Goal: Task Accomplishment & Management: Use online tool/utility

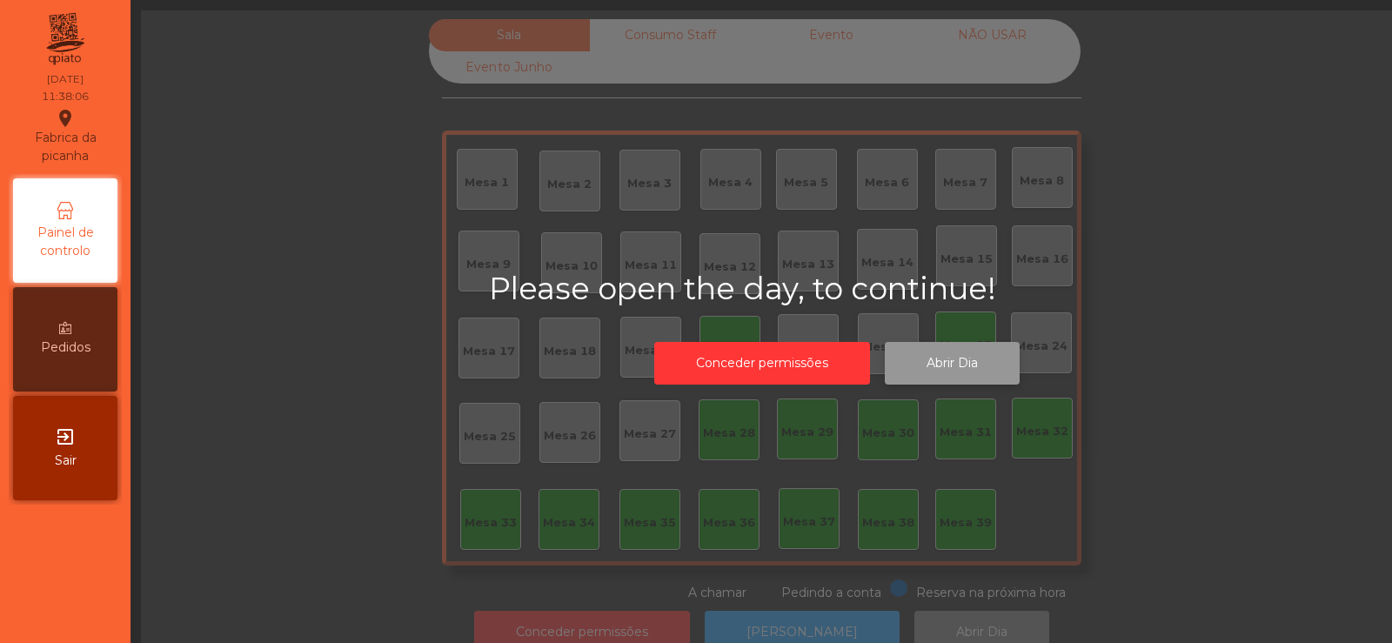
click at [951, 343] on button "Abrir Dia" at bounding box center [952, 363] width 135 height 43
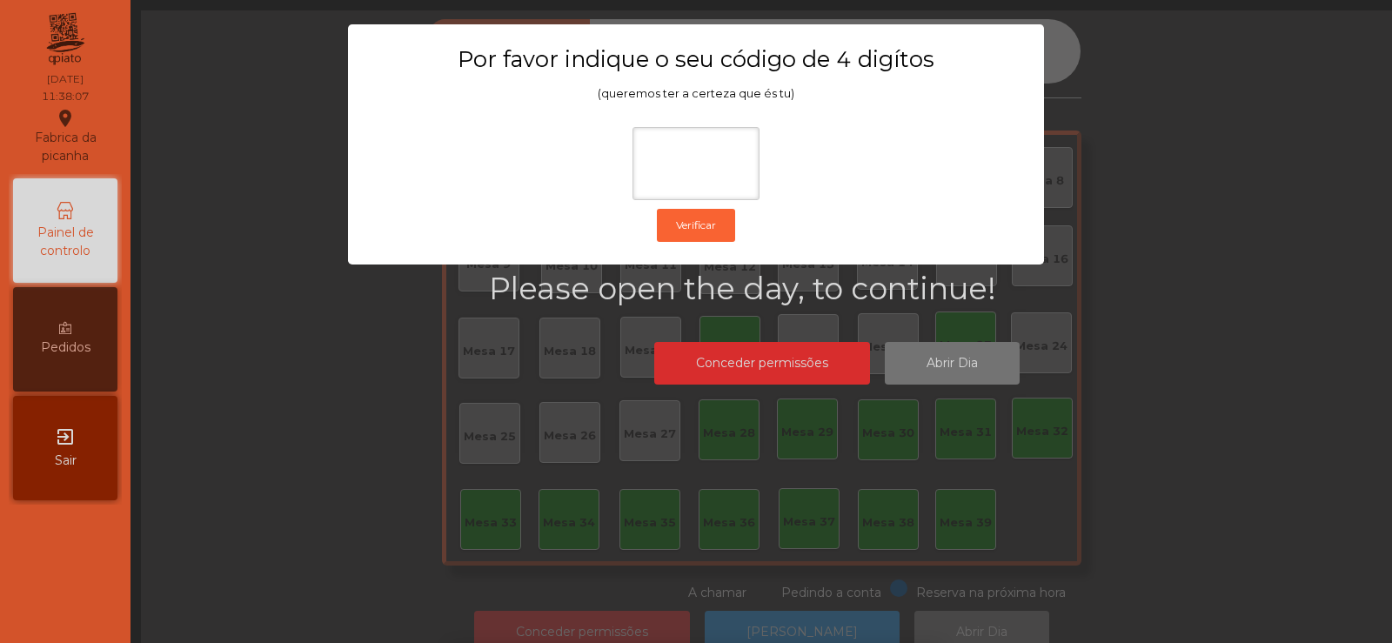
click at [947, 360] on ngb-modal-window "Por favor indique o seu código de 4 digítos (queremos ter a certeza que és tu) …" at bounding box center [696, 321] width 1322 height 643
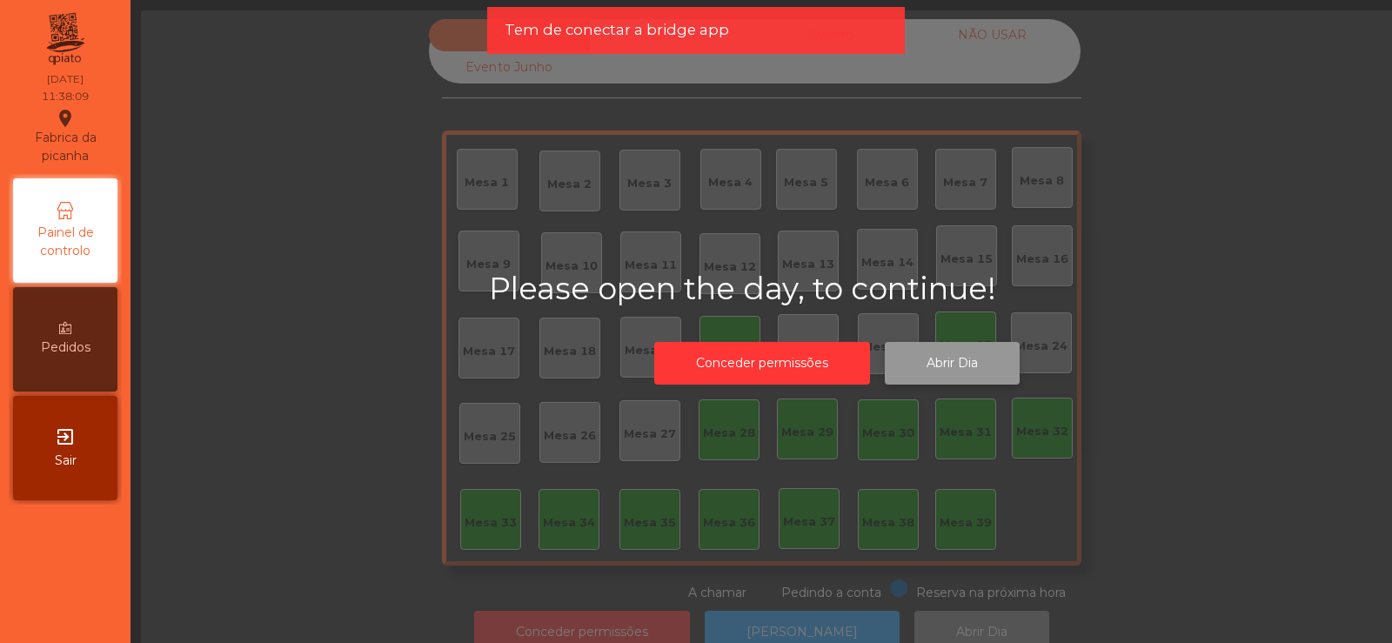
click at [960, 357] on button "Abrir Dia" at bounding box center [952, 363] width 135 height 43
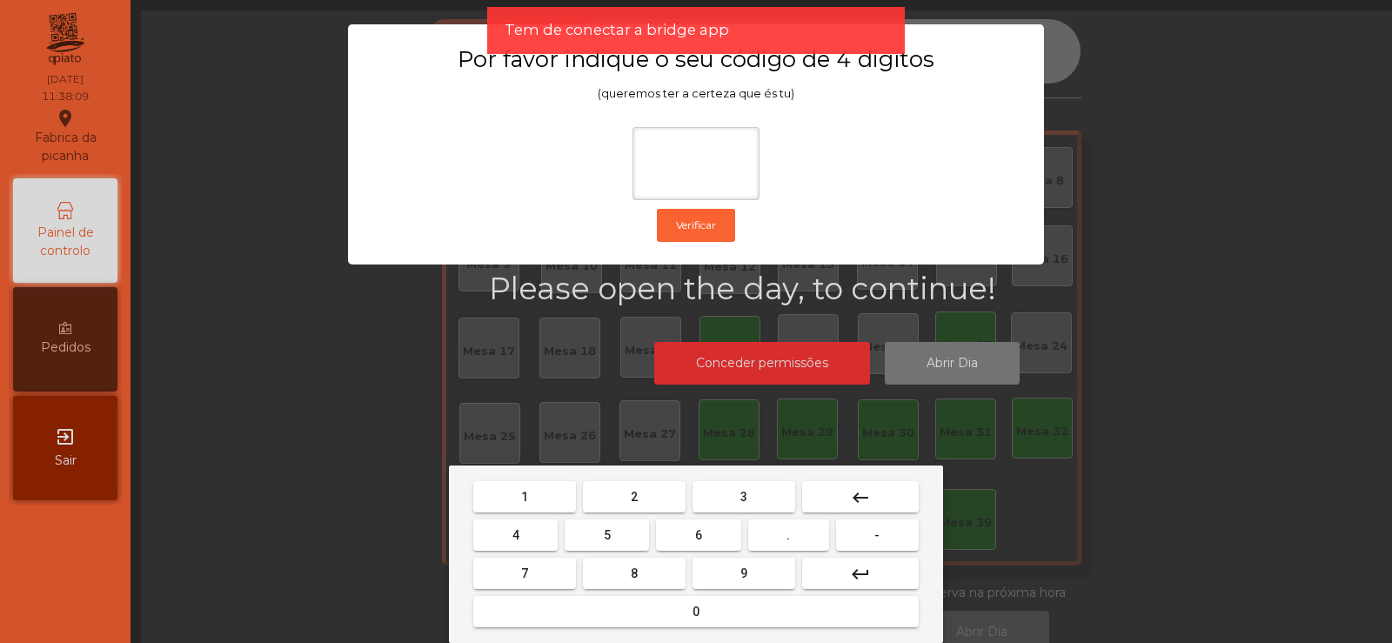
click at [644, 501] on button "2" at bounding box center [634, 496] width 103 height 31
click at [698, 534] on span "6" at bounding box center [698, 535] width 7 height 14
click at [535, 571] on button "7" at bounding box center [524, 573] width 103 height 31
click at [605, 534] on span "5" at bounding box center [607, 535] width 7 height 14
type input "****"
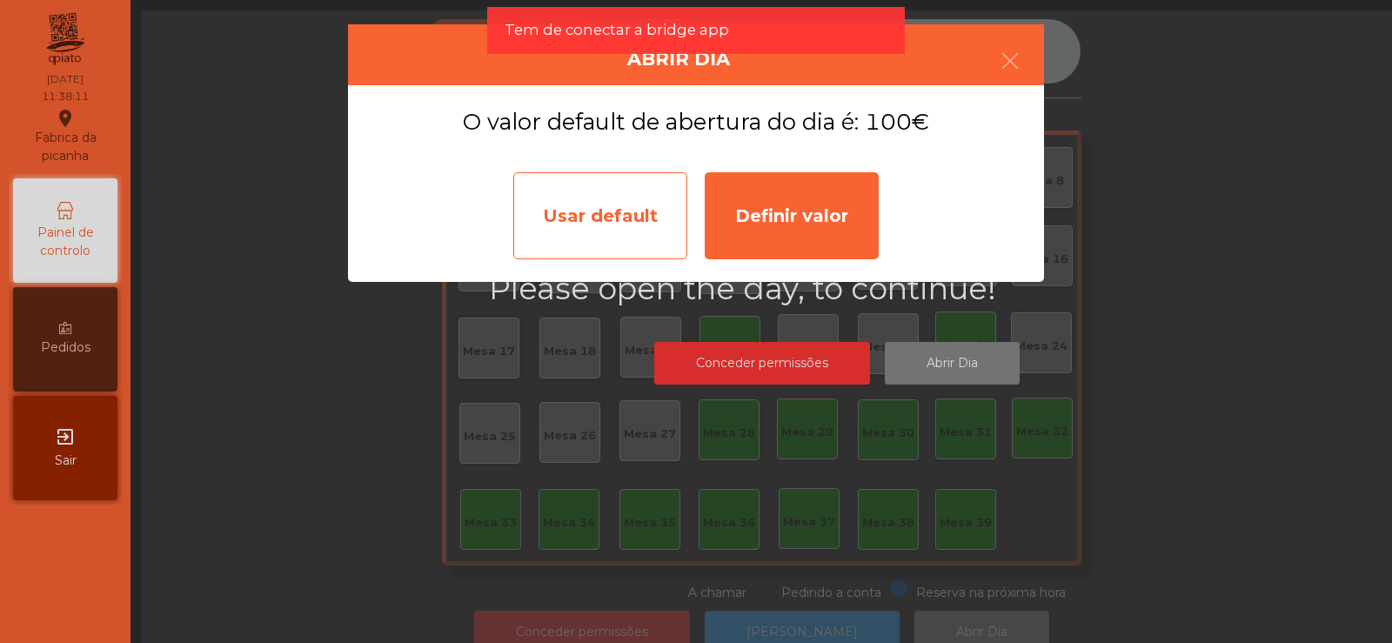
click at [615, 220] on div "Usar default" at bounding box center [600, 215] width 174 height 87
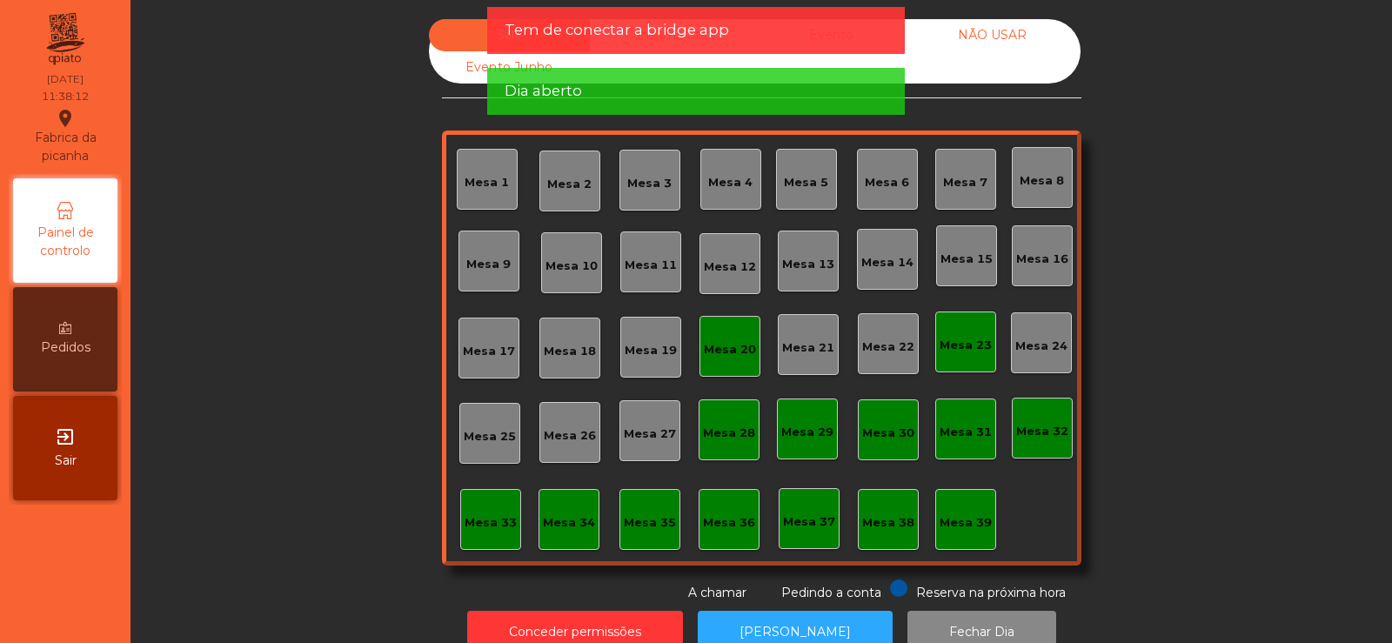
scroll to position [43, 0]
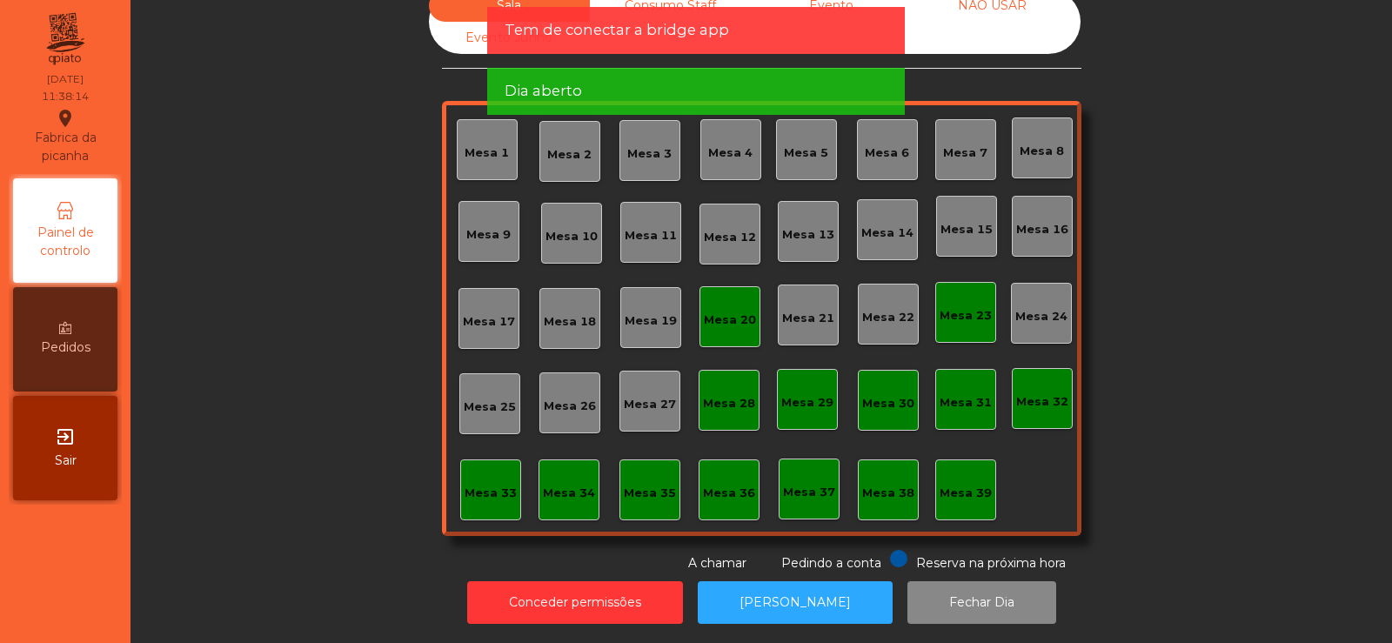
click at [961, 484] on div "Mesa 39" at bounding box center [965, 492] width 52 height 17
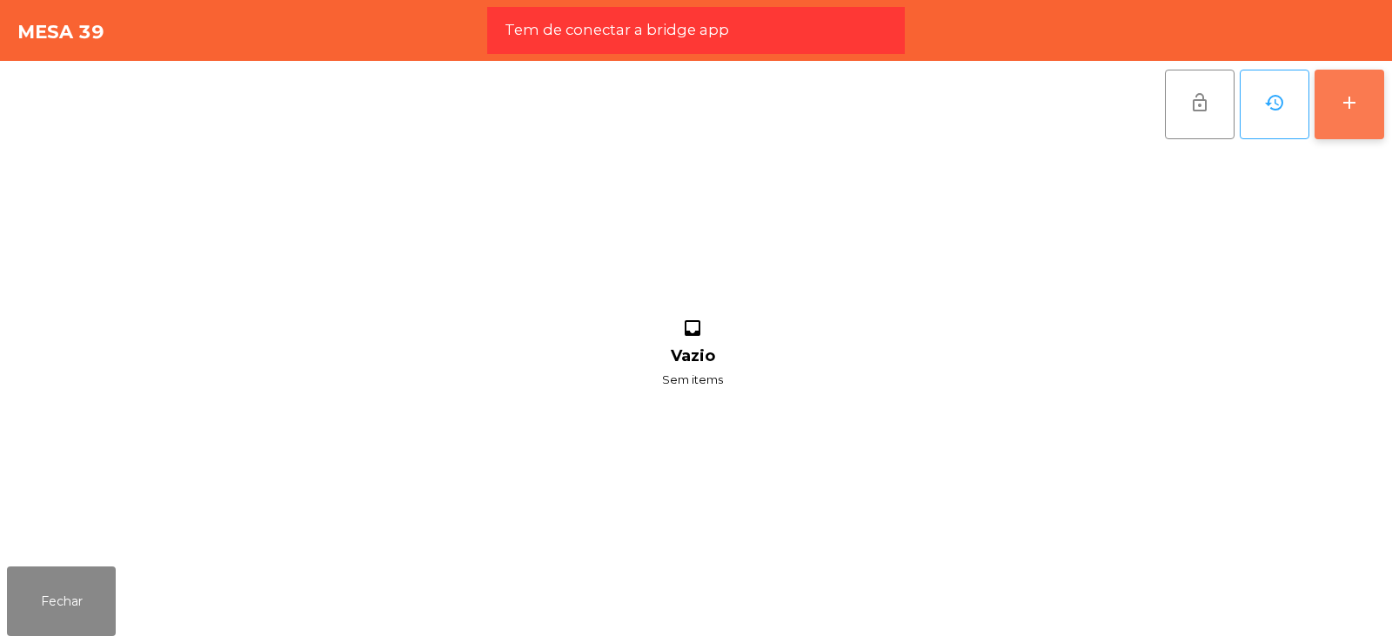
click at [1353, 94] on div "add" at bounding box center [1349, 102] width 21 height 21
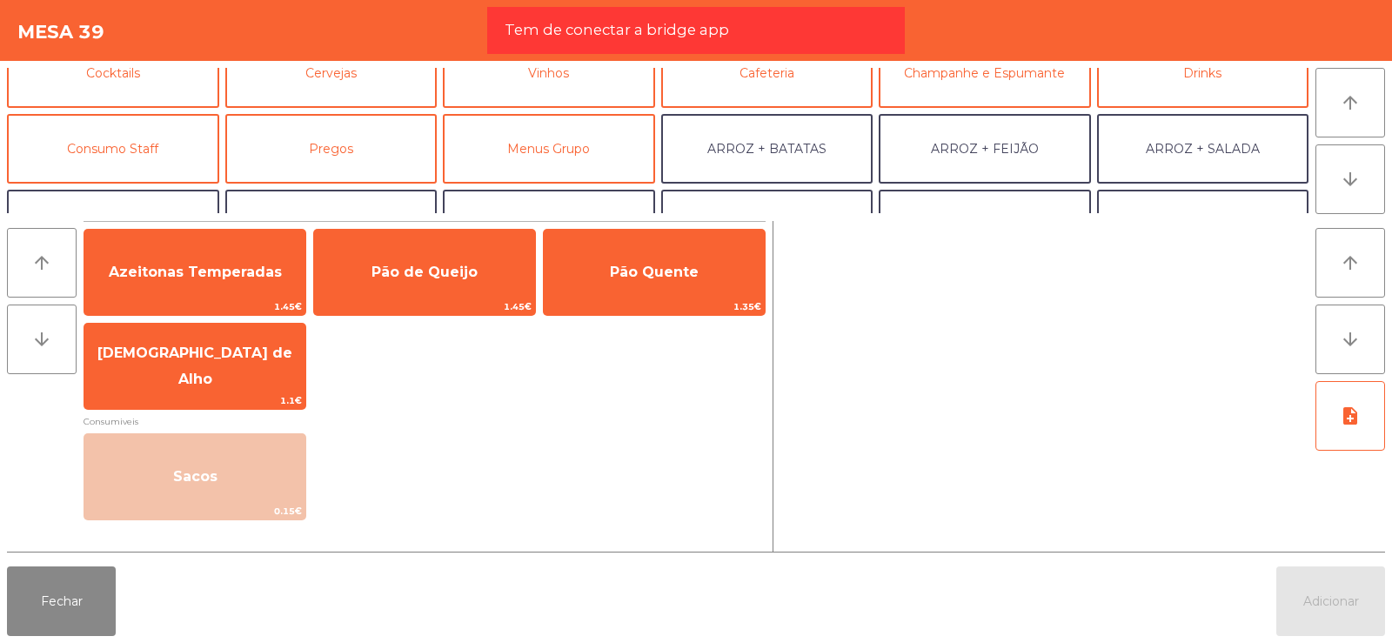
scroll to position [107, 0]
click at [140, 136] on button "Consumo Staff" at bounding box center [113, 147] width 212 height 70
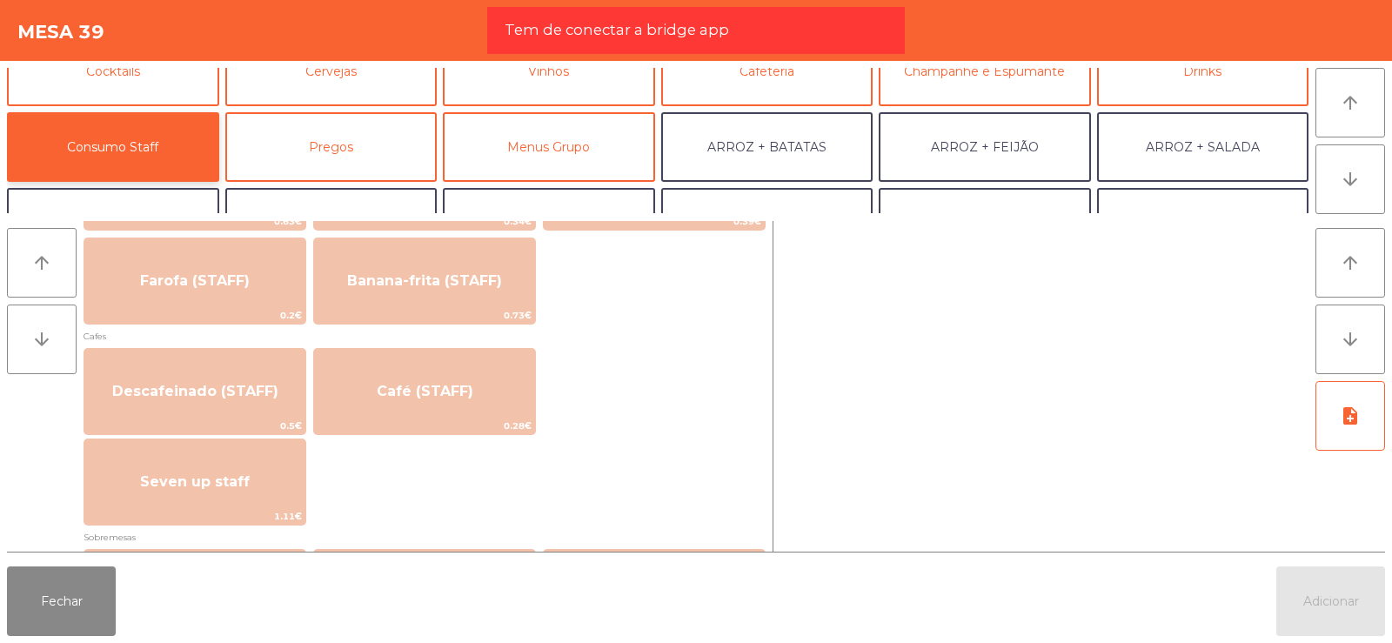
scroll to position [972, 0]
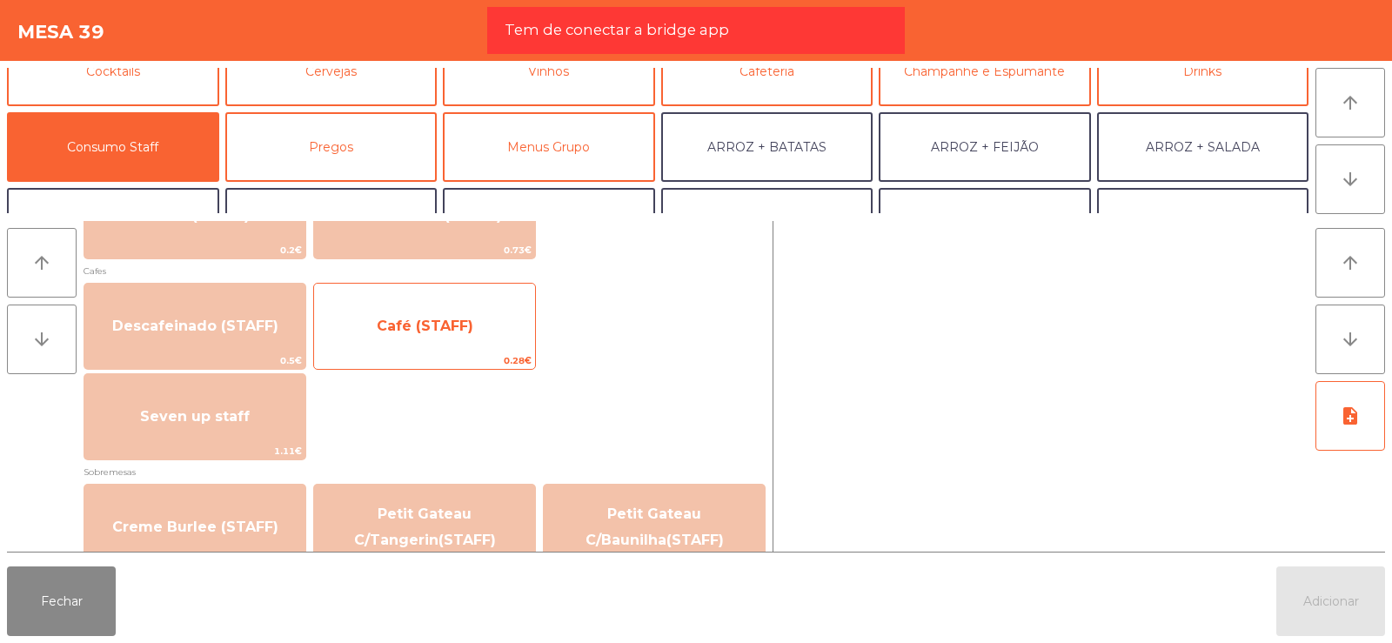
click at [427, 337] on span "Café (STAFF)" at bounding box center [424, 326] width 221 height 47
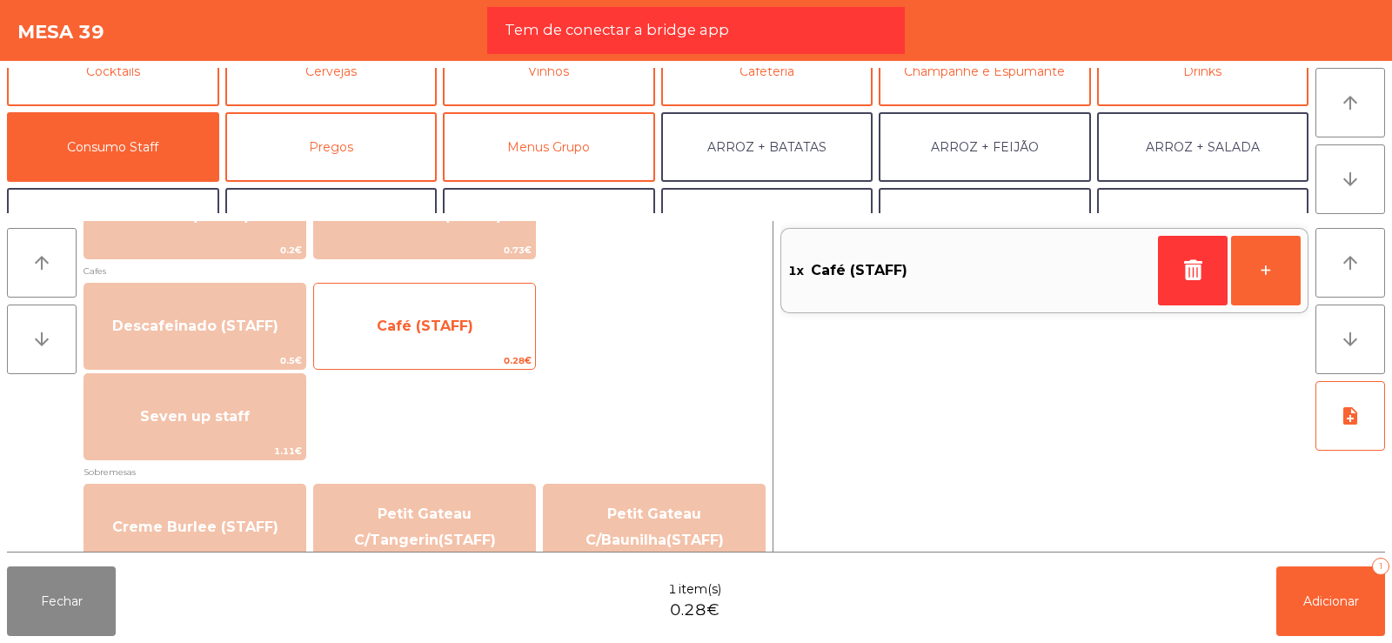
click at [407, 332] on span "Café (STAFF)" at bounding box center [425, 325] width 97 height 17
click at [407, 335] on span "Café (STAFF)" at bounding box center [424, 326] width 221 height 47
click at [432, 324] on span "Café (STAFF)" at bounding box center [425, 325] width 97 height 17
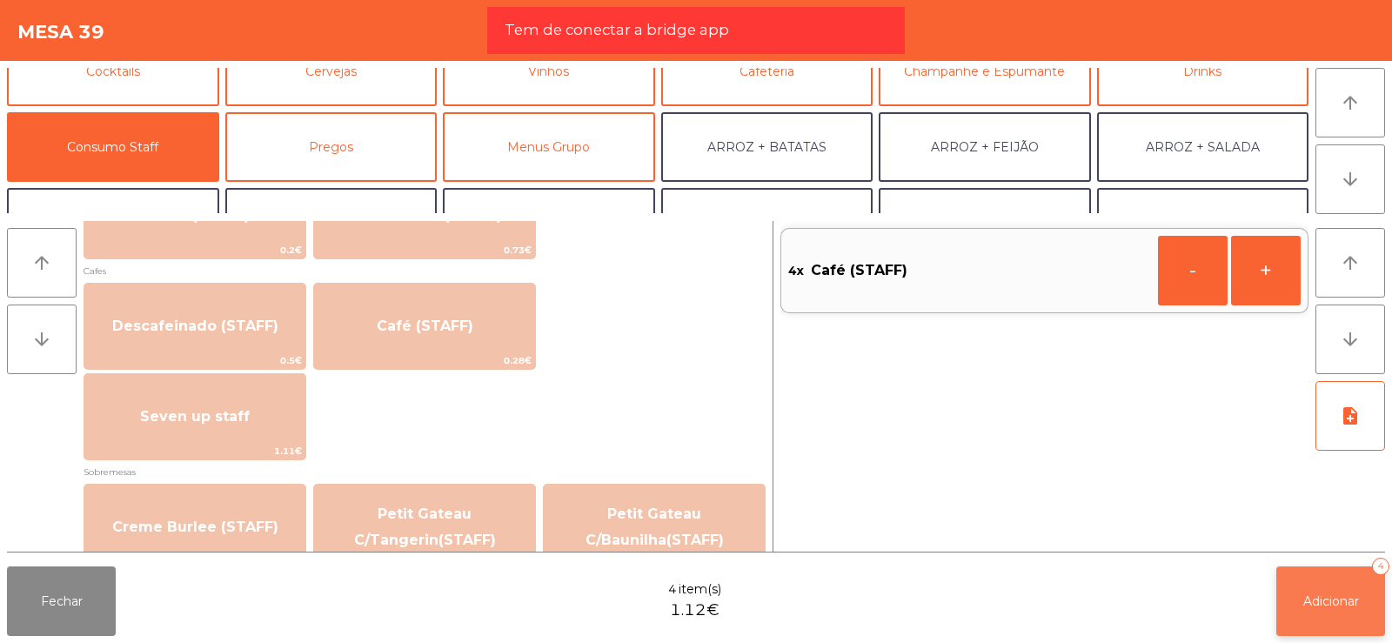
click at [1335, 613] on button "Adicionar 4" at bounding box center [1330, 601] width 109 height 70
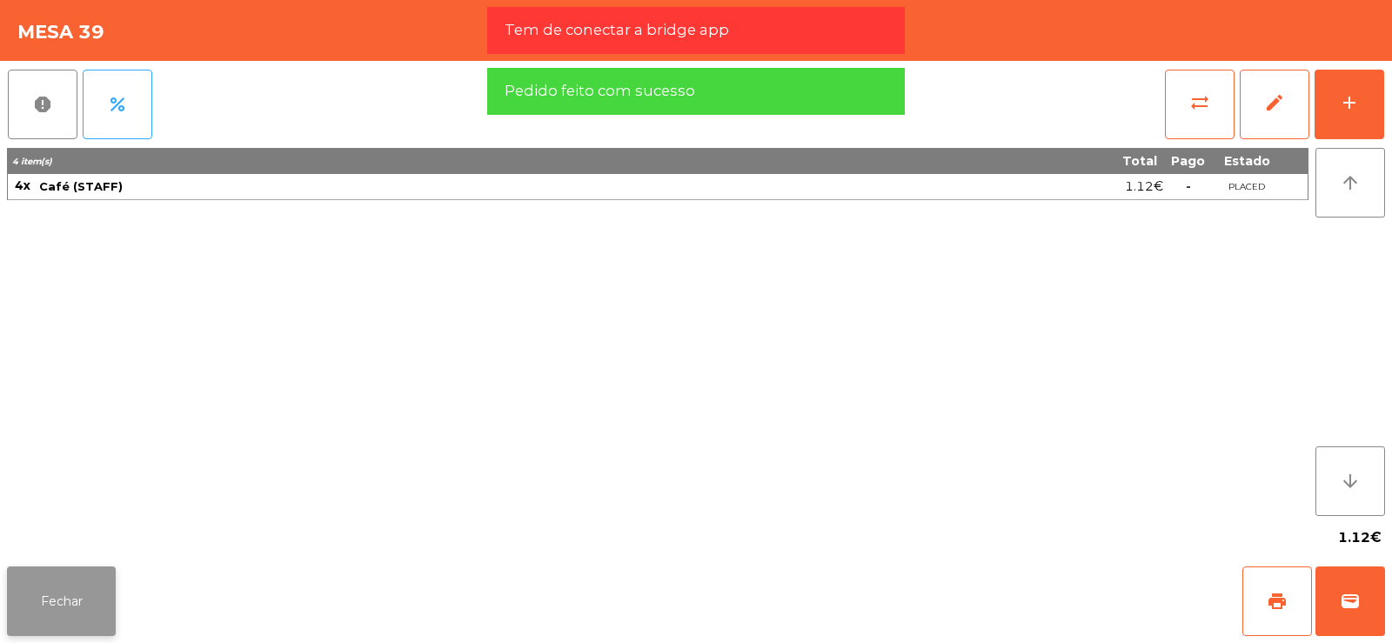
click at [68, 599] on button "Fechar" at bounding box center [61, 601] width 109 height 70
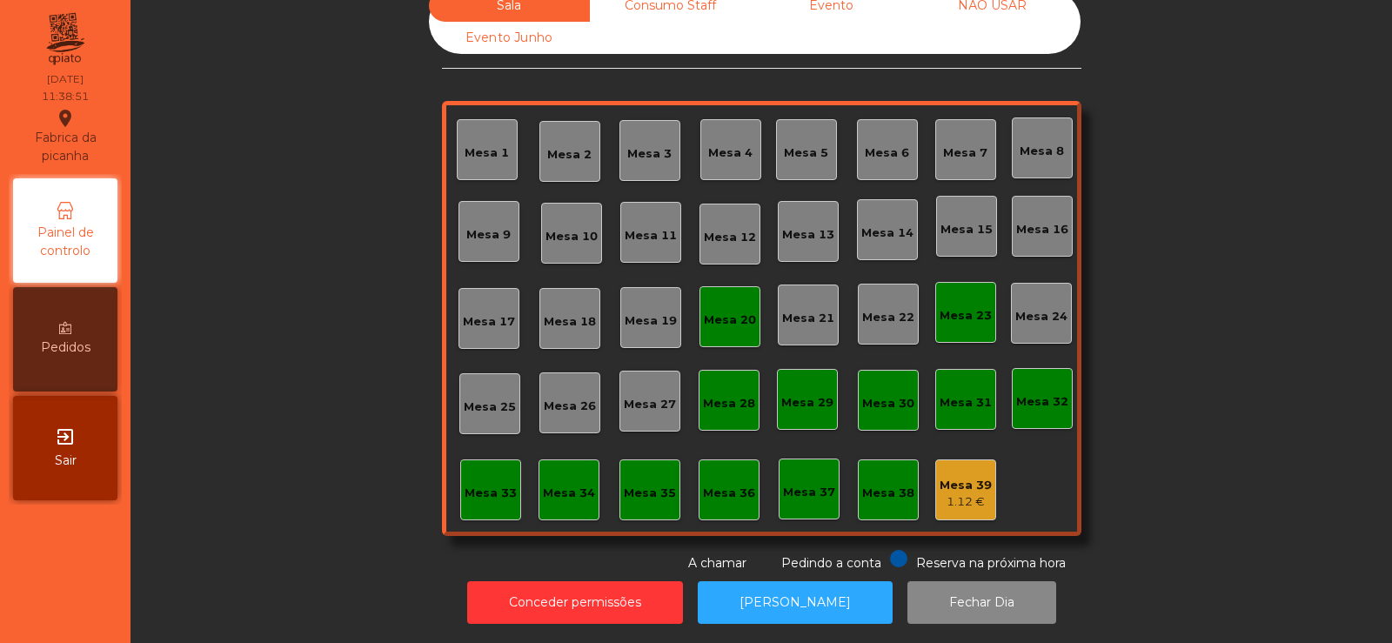
scroll to position [0, 0]
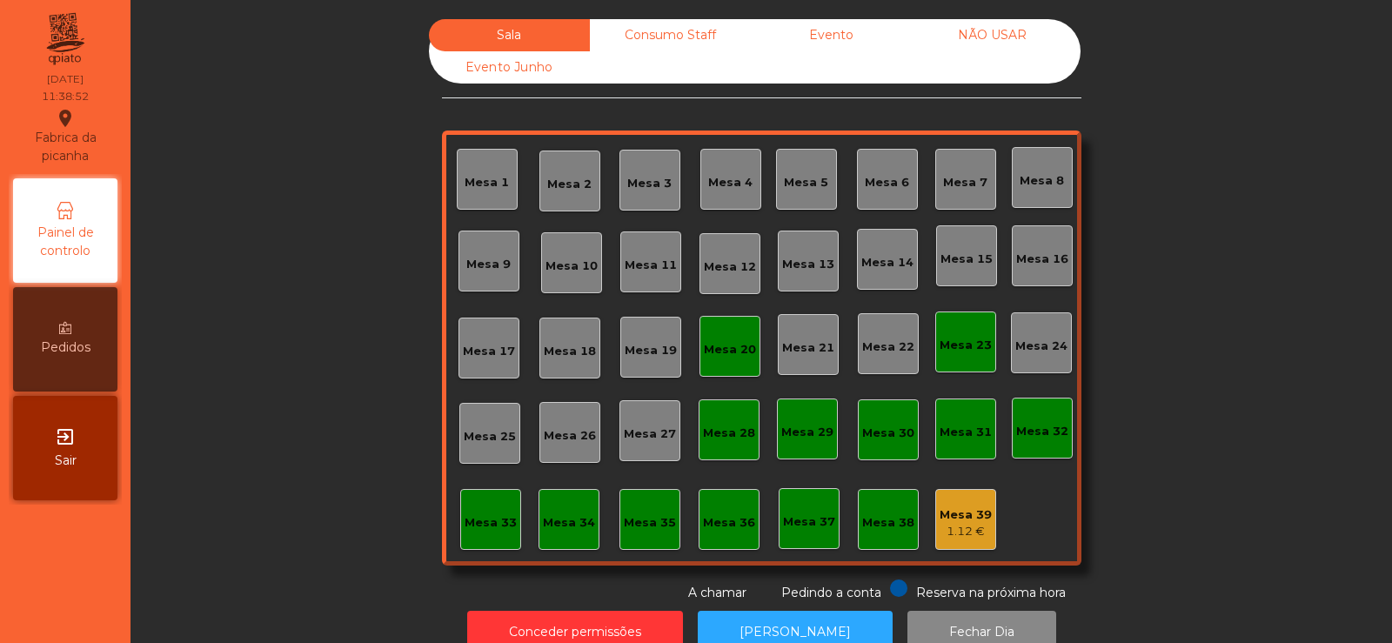
click at [702, 26] on div "Consumo Staff" at bounding box center [670, 35] width 161 height 32
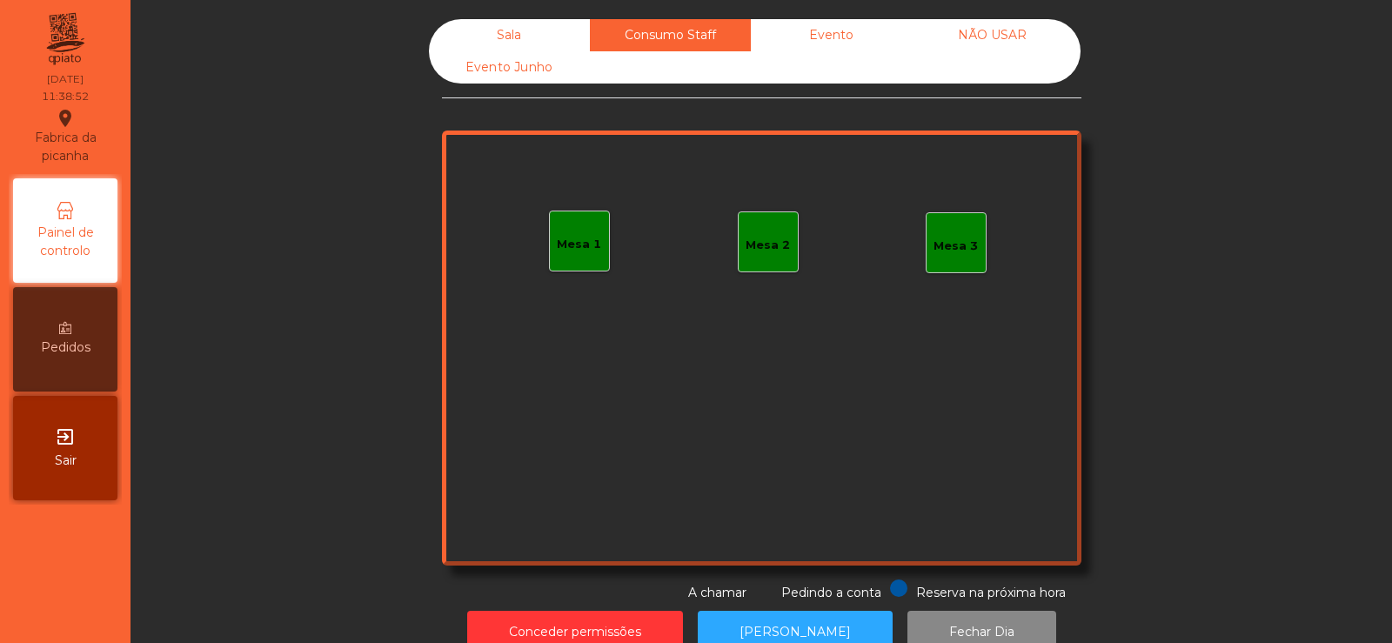
click at [839, 37] on div "Evento" at bounding box center [831, 35] width 161 height 32
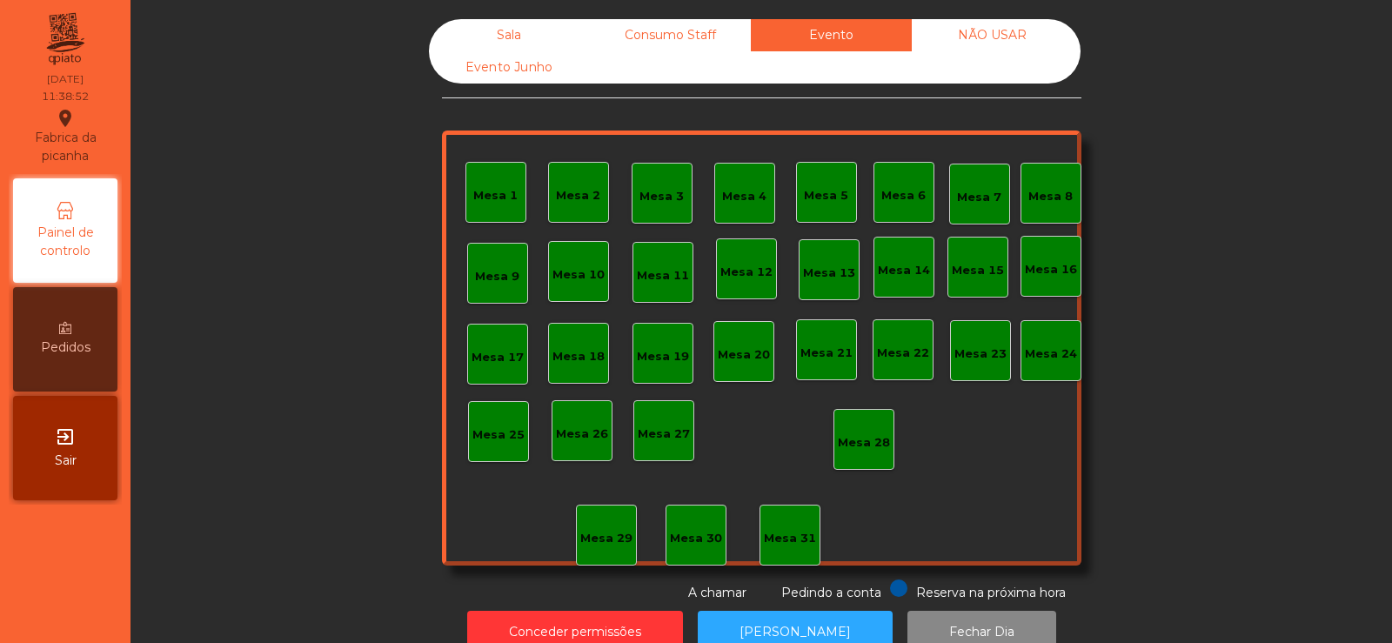
click at [979, 48] on div "NÃO USAR" at bounding box center [992, 35] width 161 height 32
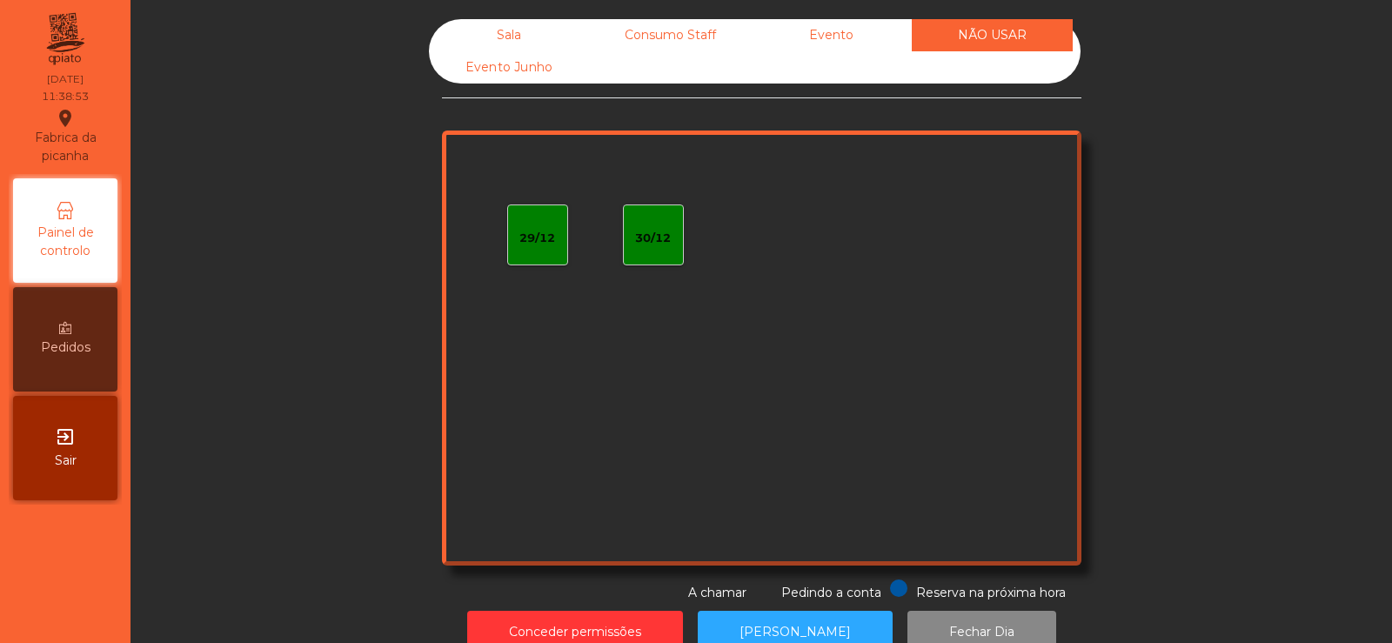
click at [528, 27] on div "Sala" at bounding box center [509, 35] width 161 height 32
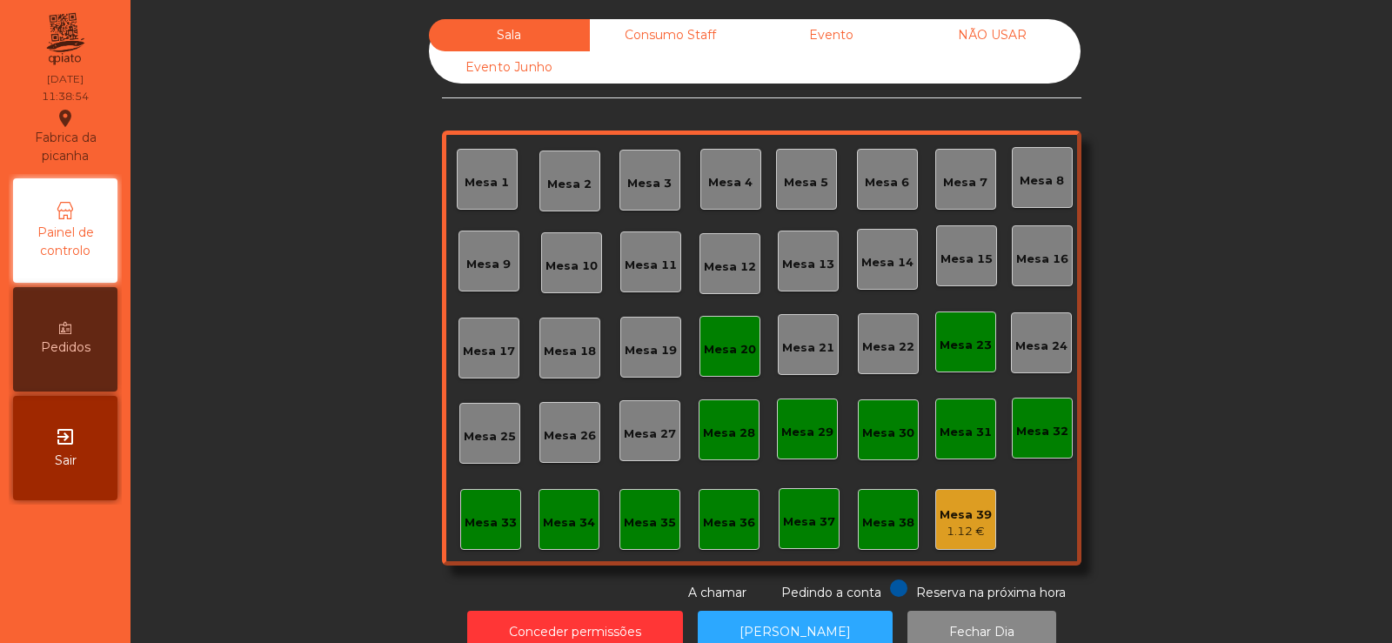
click at [729, 324] on div "Mesa 20" at bounding box center [729, 346] width 61 height 61
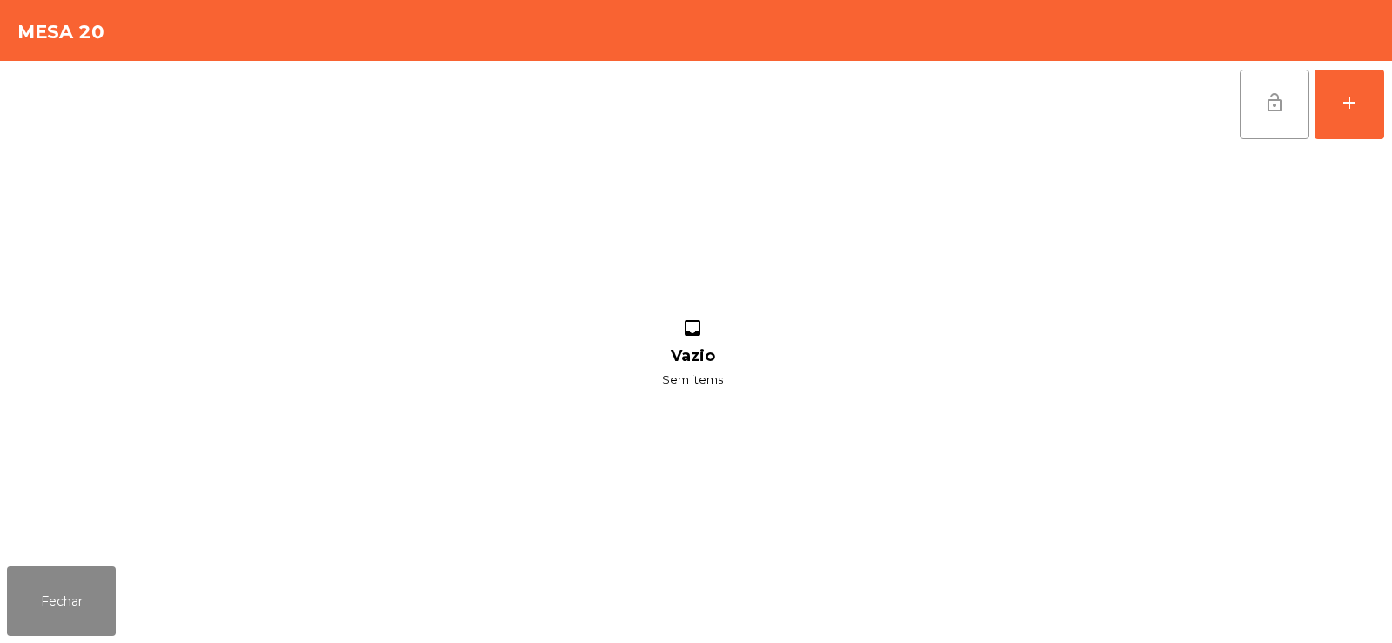
click at [1245, 97] on button "lock_open" at bounding box center [1274, 105] width 70 height 70
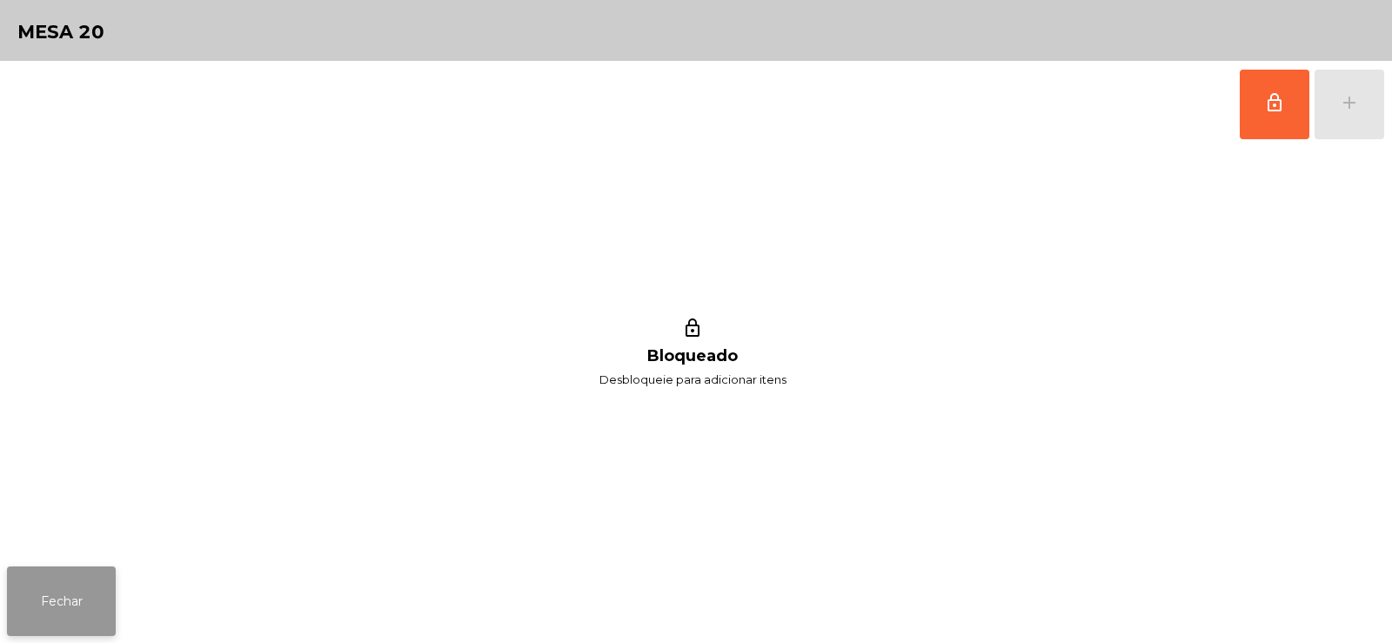
click at [110, 574] on button "Fechar" at bounding box center [61, 601] width 109 height 70
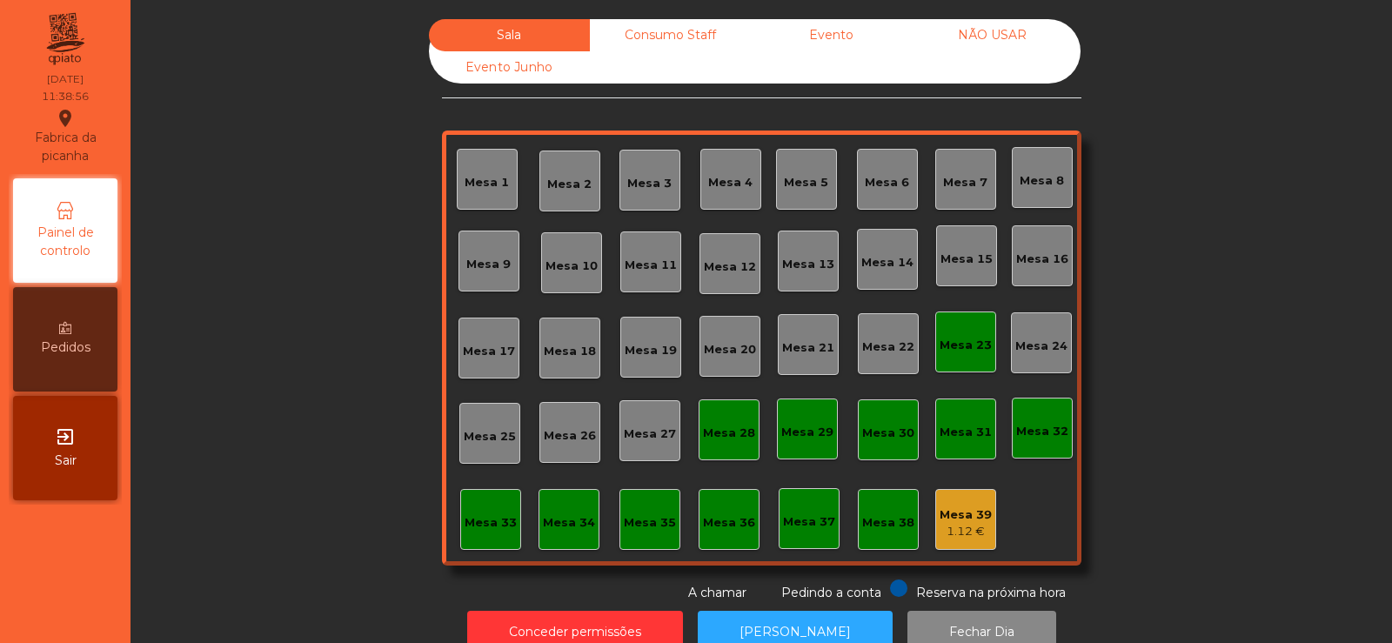
click at [966, 347] on div "Mesa 23" at bounding box center [965, 345] width 52 height 17
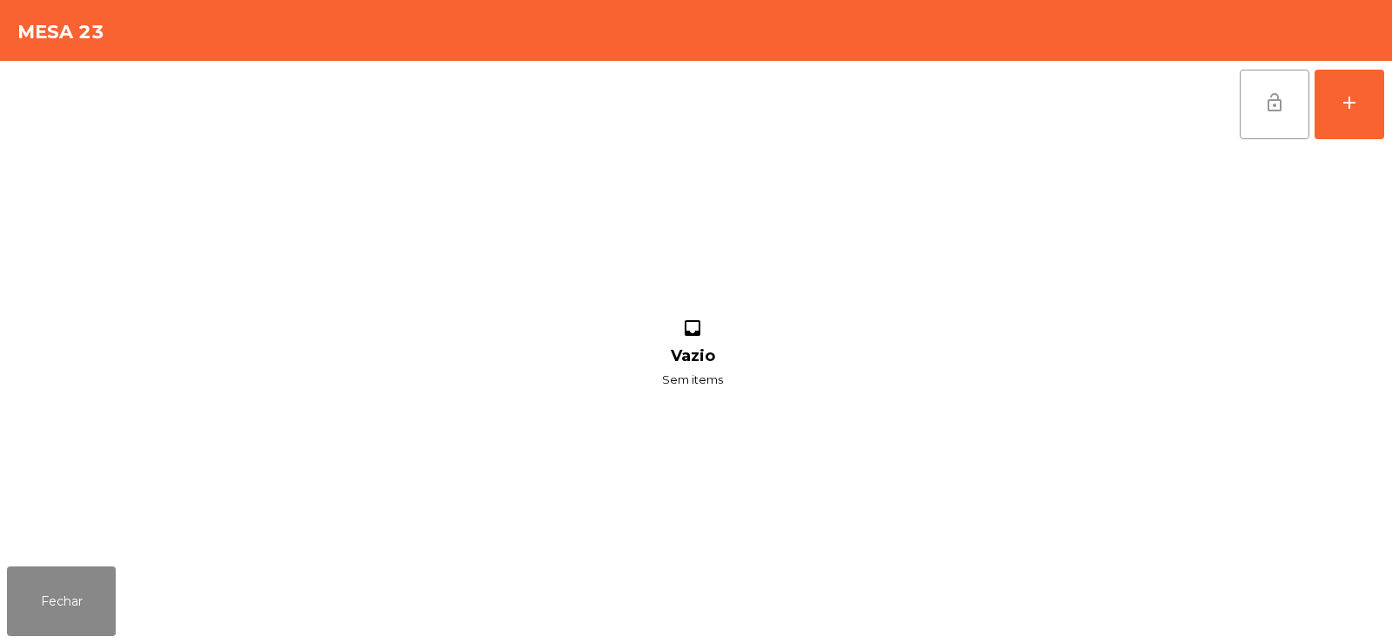
click at [1253, 113] on button "lock_open" at bounding box center [1274, 105] width 70 height 70
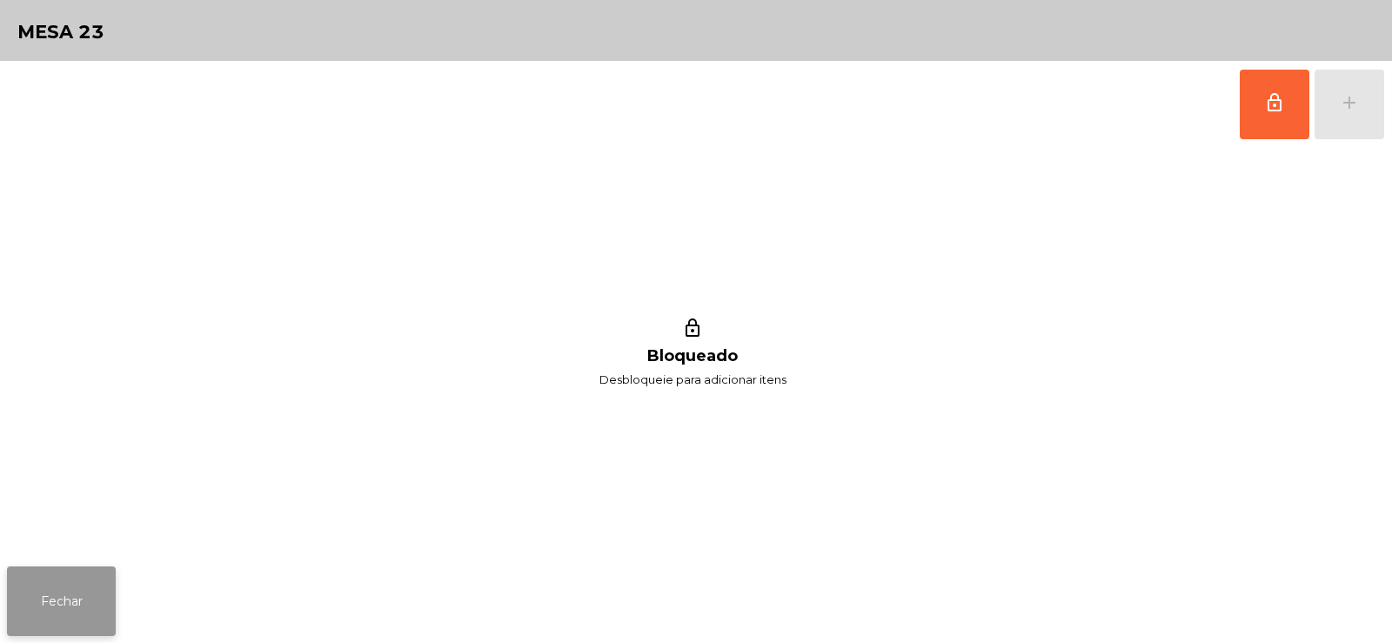
click at [109, 578] on button "Fechar" at bounding box center [61, 601] width 109 height 70
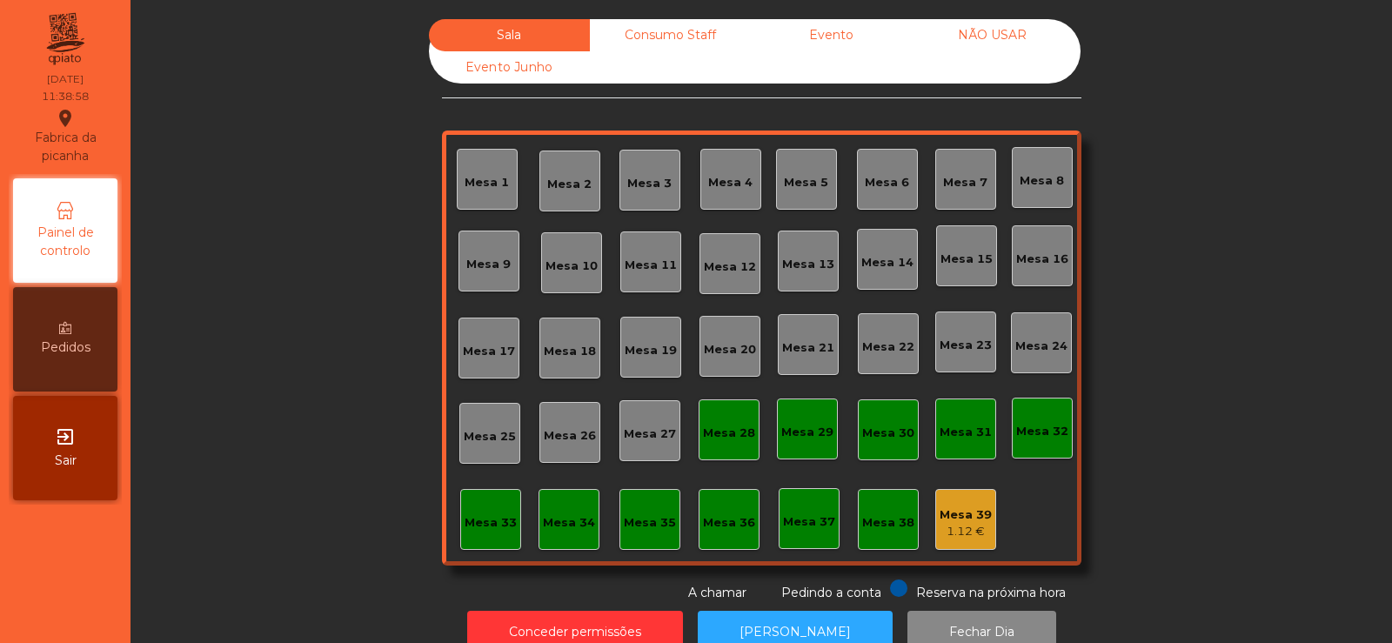
scroll to position [43, 0]
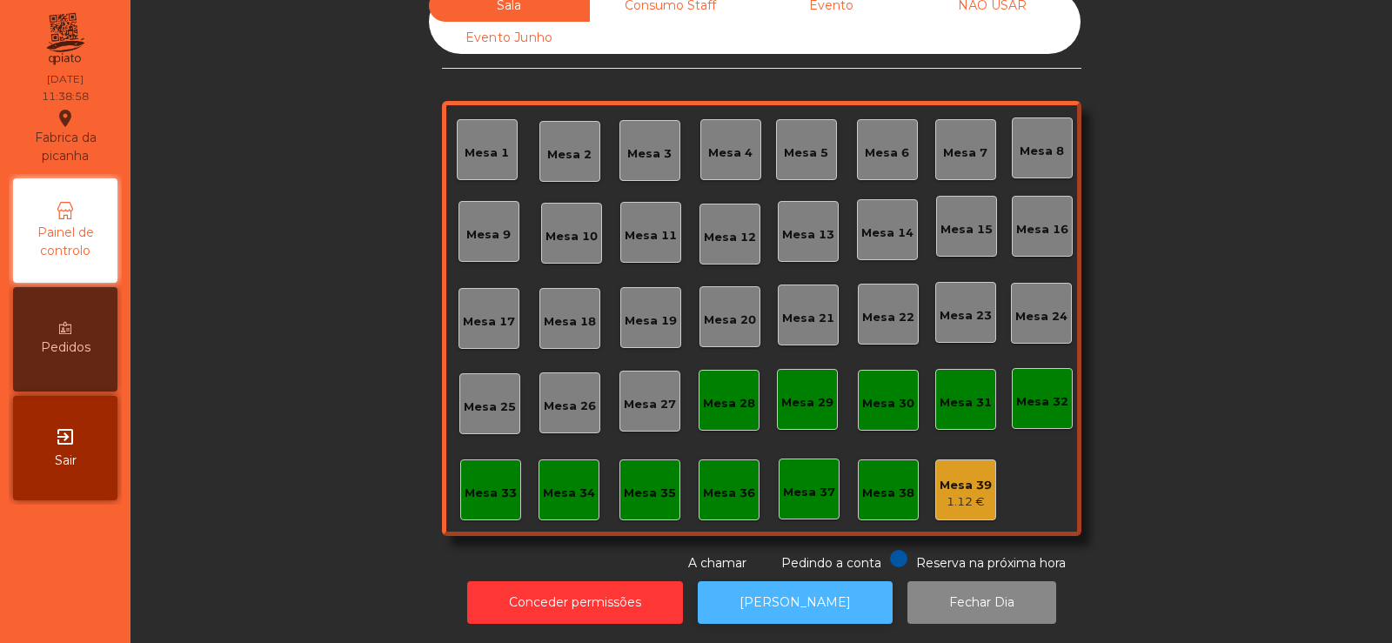
click at [804, 598] on button "[PERSON_NAME]" at bounding box center [795, 602] width 195 height 43
